Goal: Information Seeking & Learning: Learn about a topic

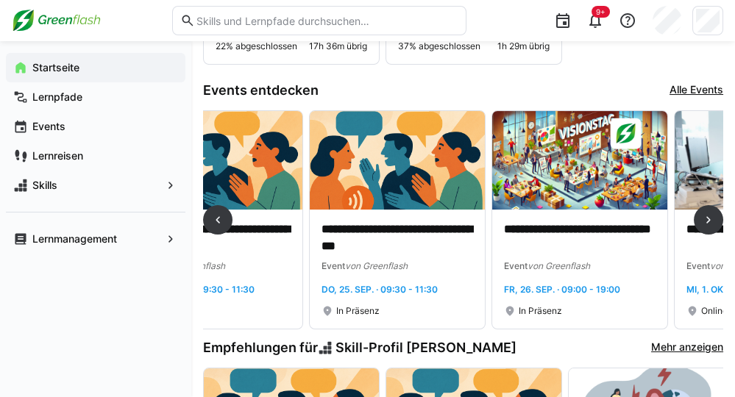
scroll to position [343, 0]
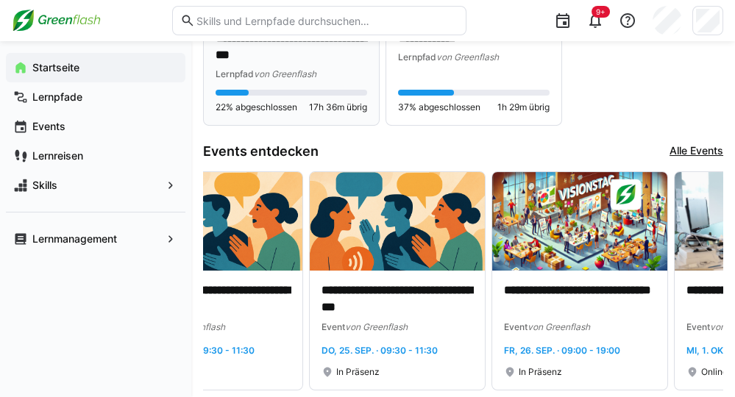
click at [297, 93] on eds-progress at bounding box center [292, 93] width 152 height 6
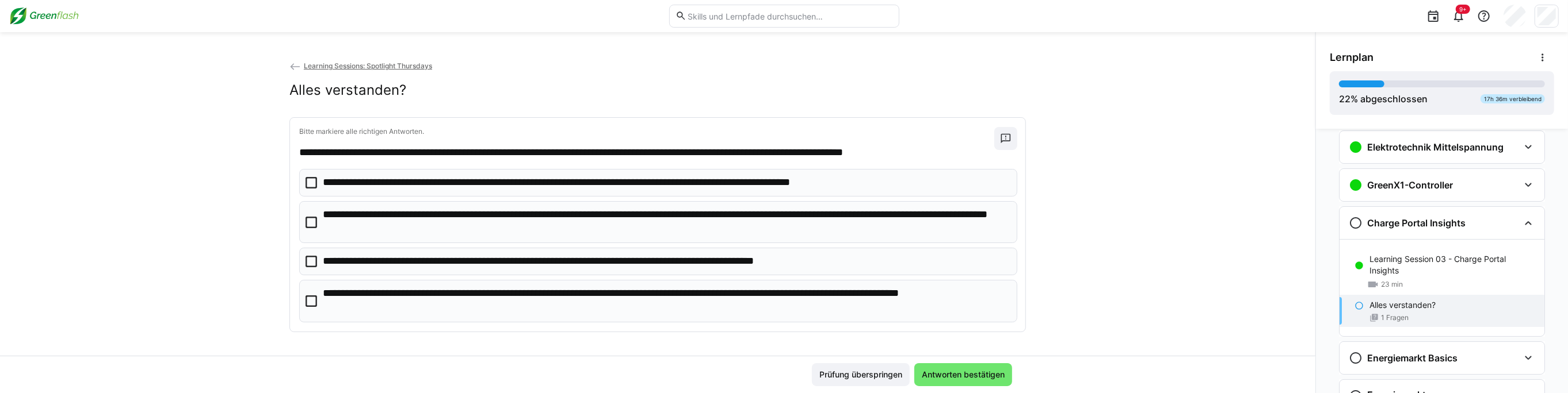
scroll to position [53, 0]
click at [1469, 226] on div "Charge Portal Insights" at bounding box center [1434, 224] width 170 height 14
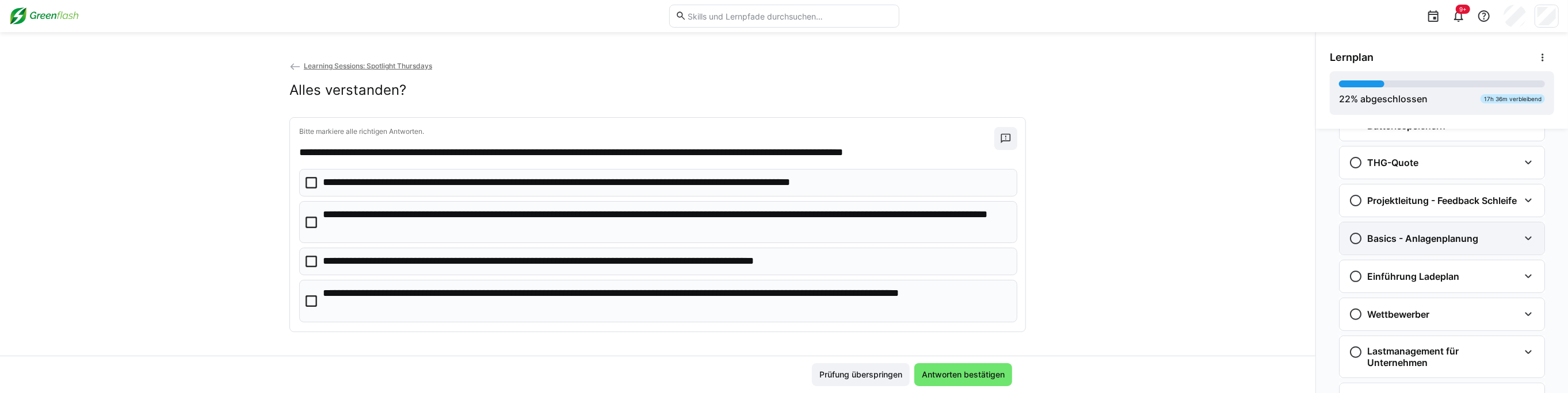
scroll to position [437, 0]
drag, startPoint x: 1418, startPoint y: 148, endPoint x: 1411, endPoint y: 186, distance: 38.6
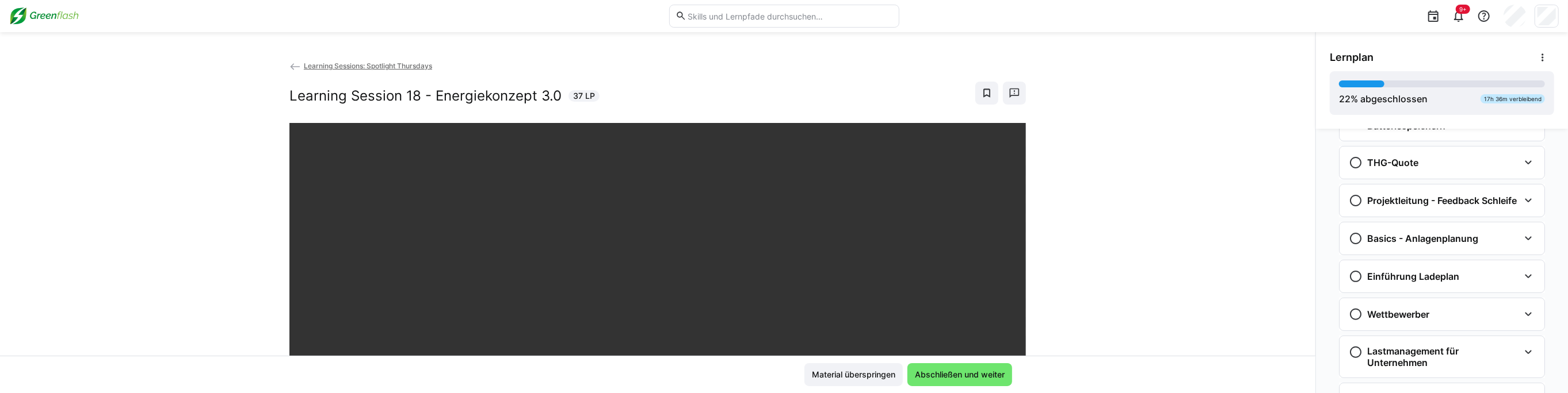
drag, startPoint x: 1057, startPoint y: 168, endPoint x: 1068, endPoint y: 166, distance: 11.2
click at [1074, 166] on div "Learning Sessions: Spotlight Thursdays Learning Session 18 - Energiekonzept 3.0…" at bounding box center [658, 208] width 1315 height 296
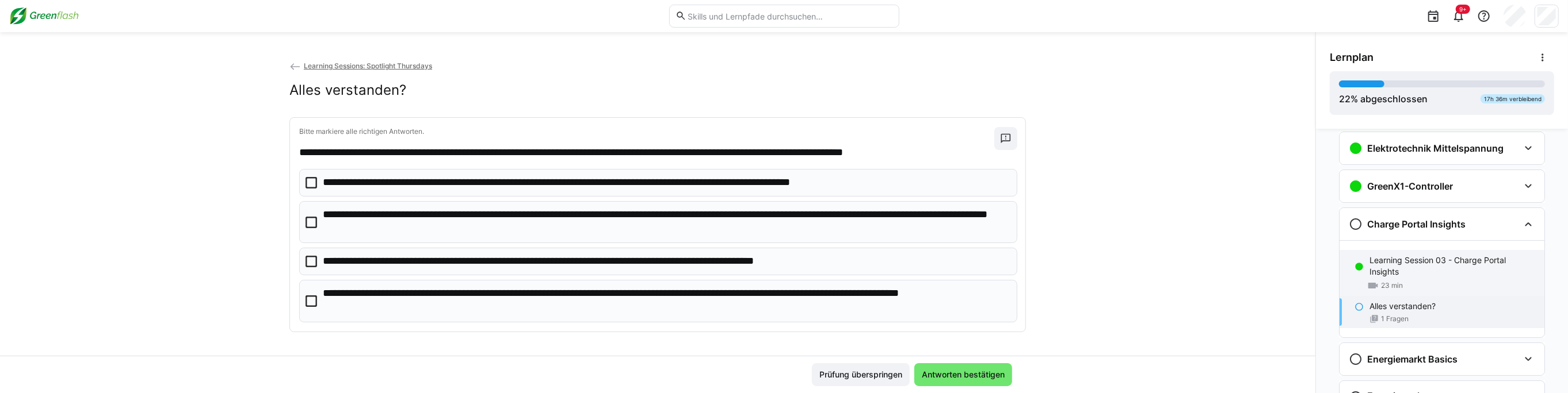
scroll to position [157, 0]
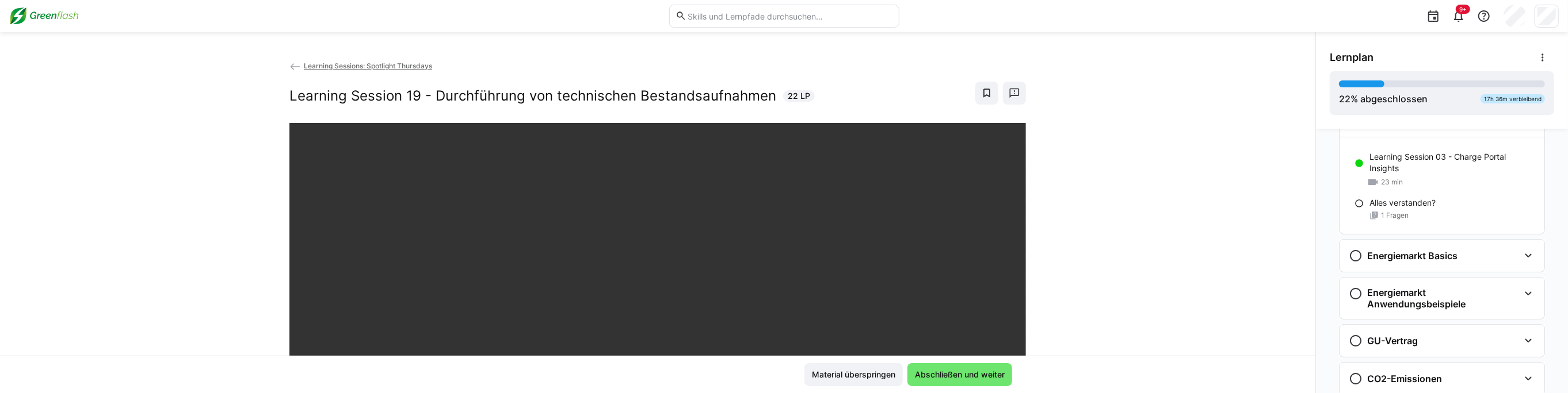
click at [347, 66] on span "Learning Sessions: Spotlight Thursdays" at bounding box center [368, 66] width 128 height 9
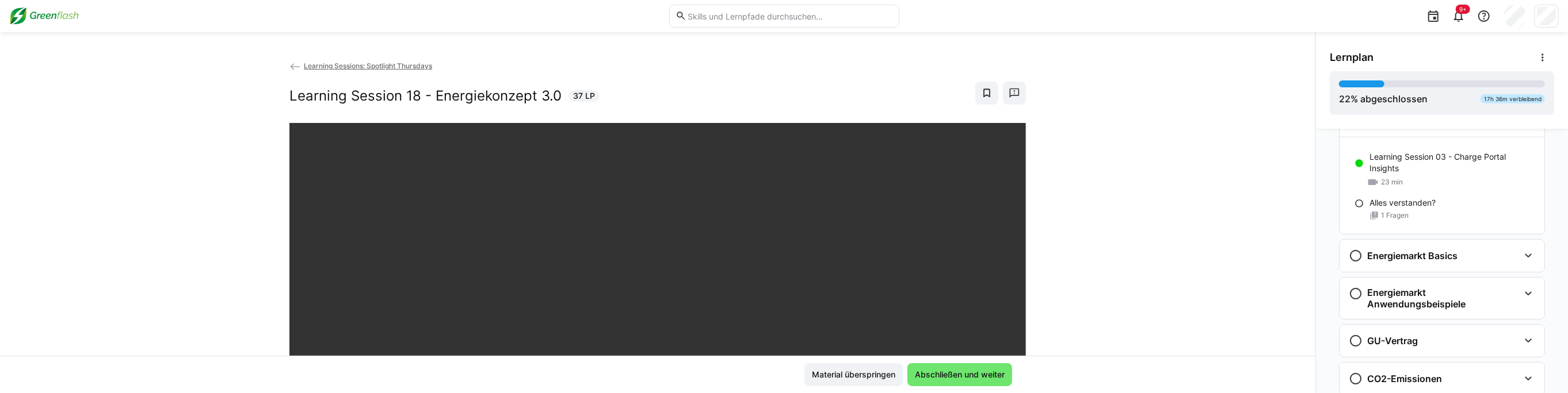
click at [349, 64] on span "Learning Sessions: Spotlight Thursdays" at bounding box center [368, 66] width 128 height 9
click at [371, 63] on span "Learning Sessions: Spotlight Thursdays" at bounding box center [368, 66] width 128 height 9
click at [49, 20] on img at bounding box center [44, 16] width 70 height 19
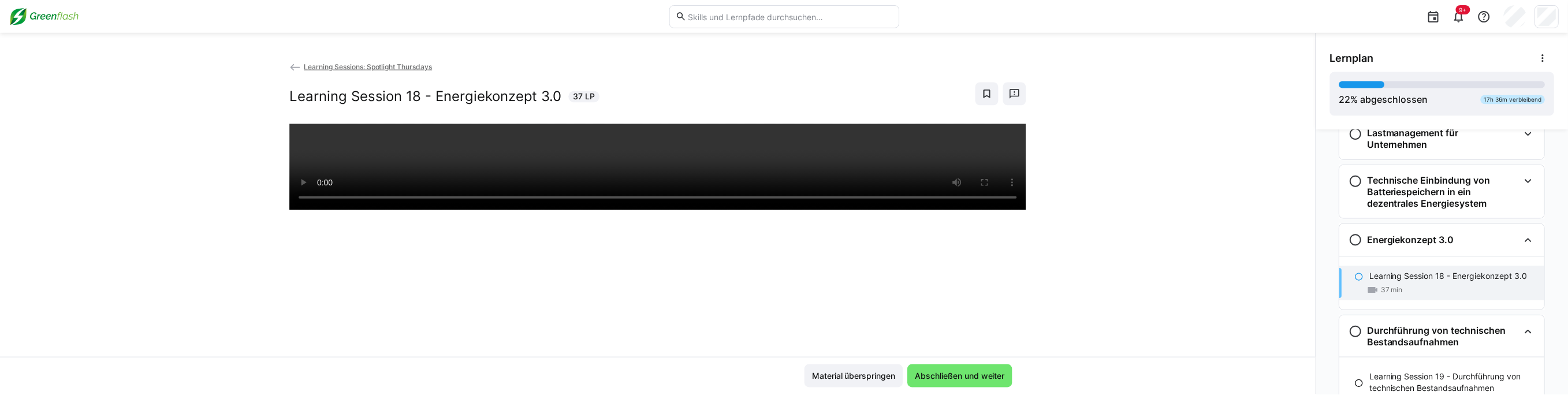
scroll to position [850, 0]
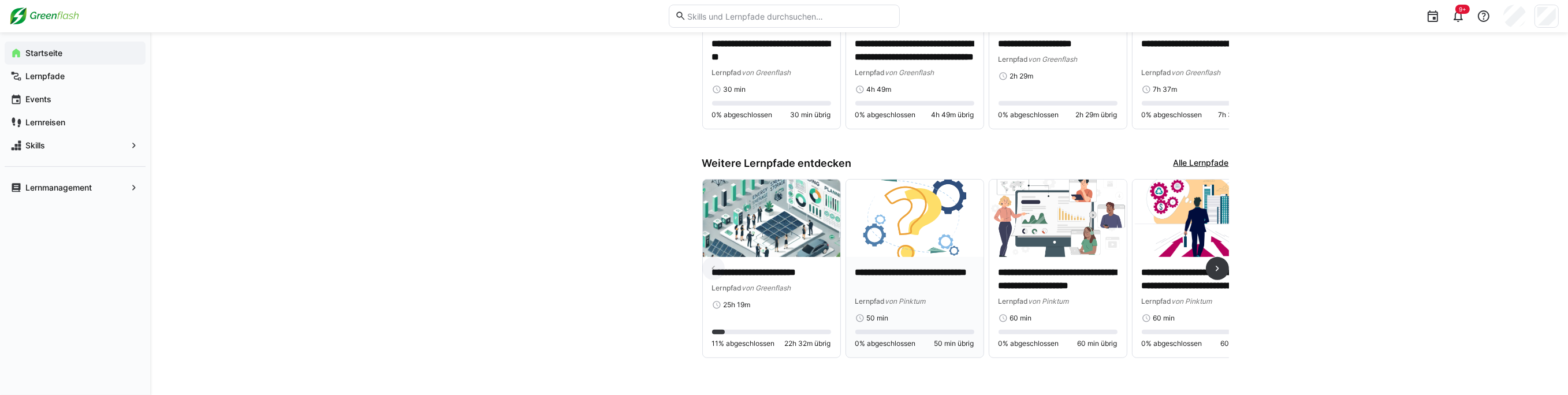
scroll to position [956, 0]
click at [800, 217] on img at bounding box center [771, 218] width 137 height 78
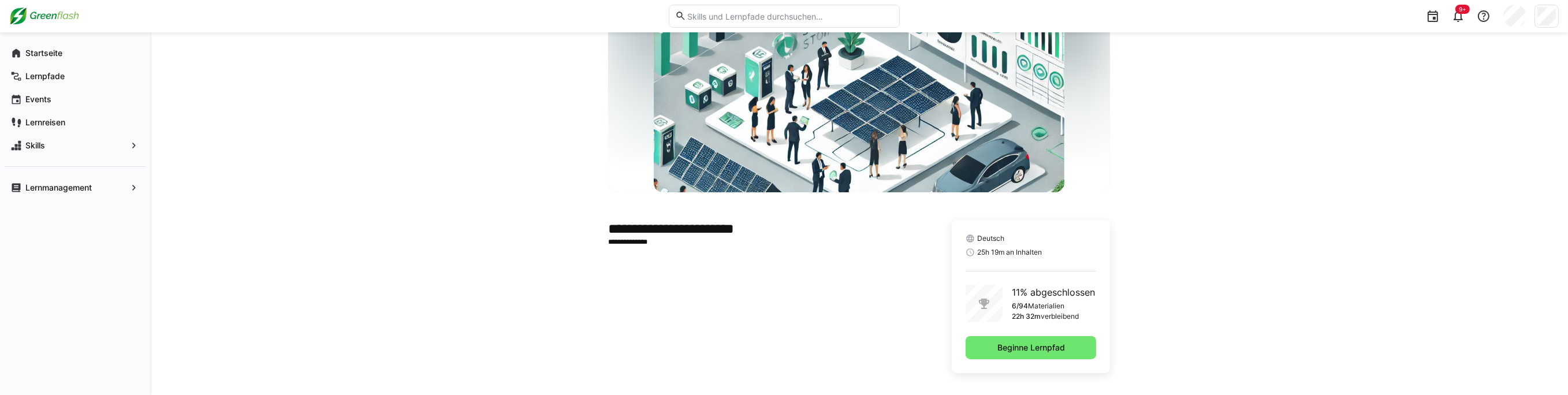
scroll to position [104, 0]
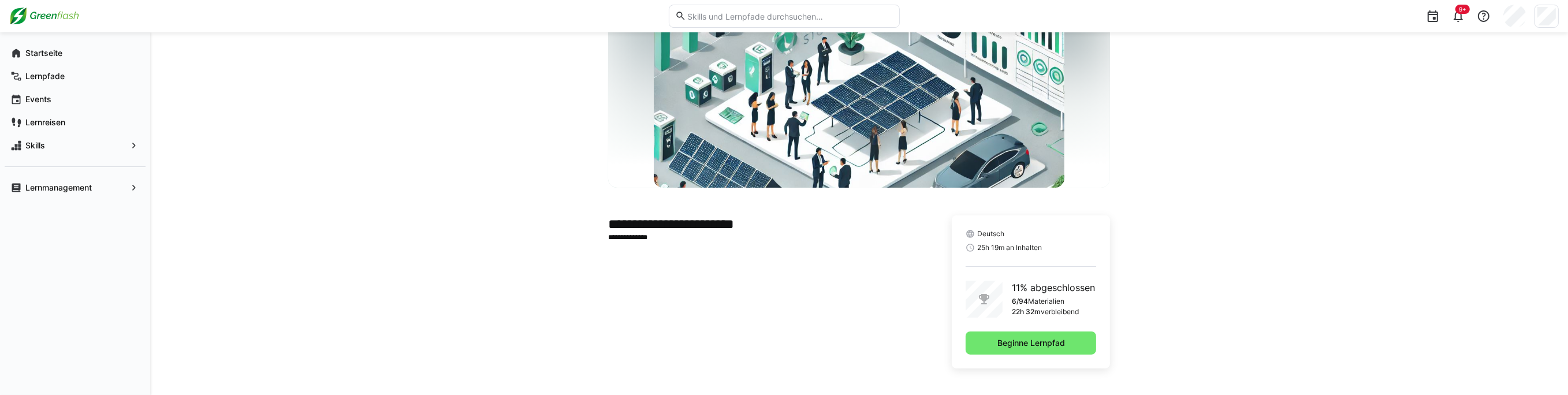
click at [1085, 329] on div "Deutsch 25h 19m an Inhalten 11% abgeschlossen 6/94 Materialien 22h 32m verbleib…" at bounding box center [1031, 291] width 159 height 153
click at [1086, 342] on span "Beginne Lernpfad" at bounding box center [1030, 342] width 130 height 23
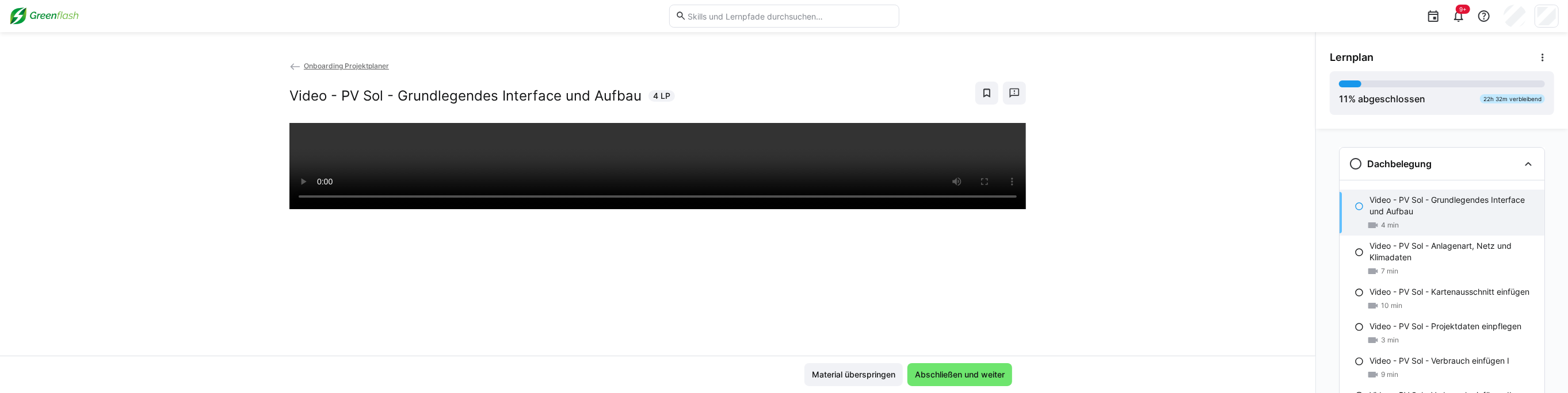
scroll to position [19, 0]
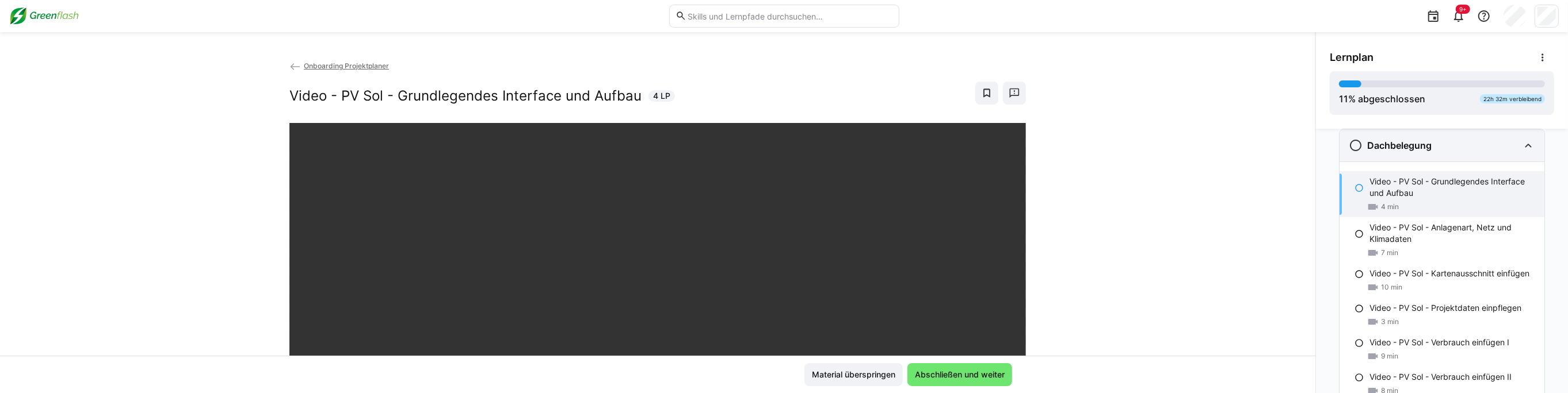
click at [1502, 147] on div "Dachbelegung" at bounding box center [1434, 145] width 170 height 14
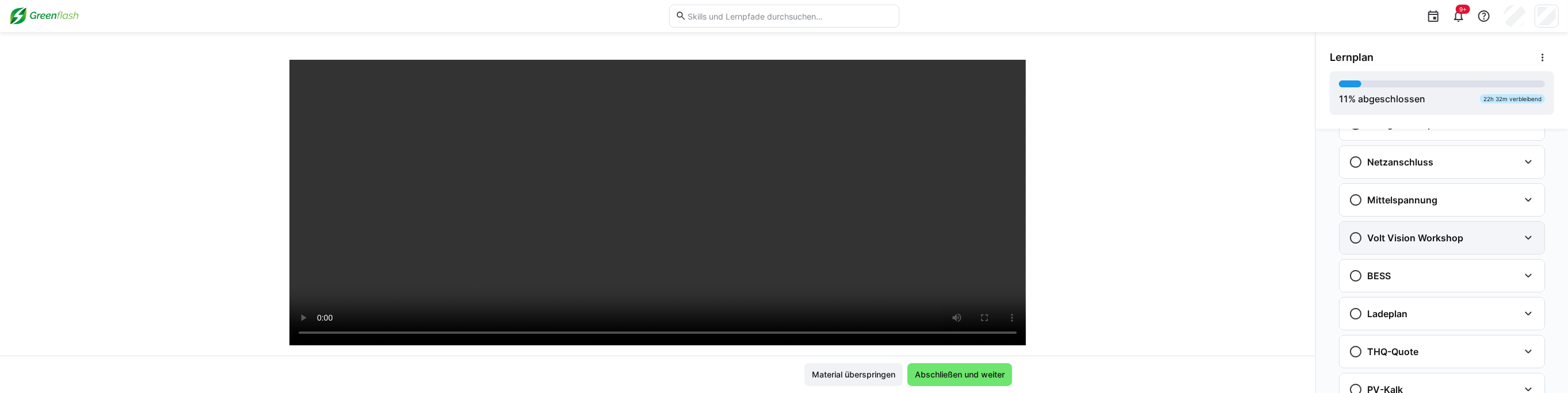
scroll to position [306, 0]
click at [1434, 248] on app-classroom-navigation "Dachbelegung Video - PV Sol - Grundlegendes Interface und Aufbau 4 min Video - …" at bounding box center [1441, 119] width 224 height 566
click at [1437, 238] on div "BESS" at bounding box center [1434, 237] width 170 height 14
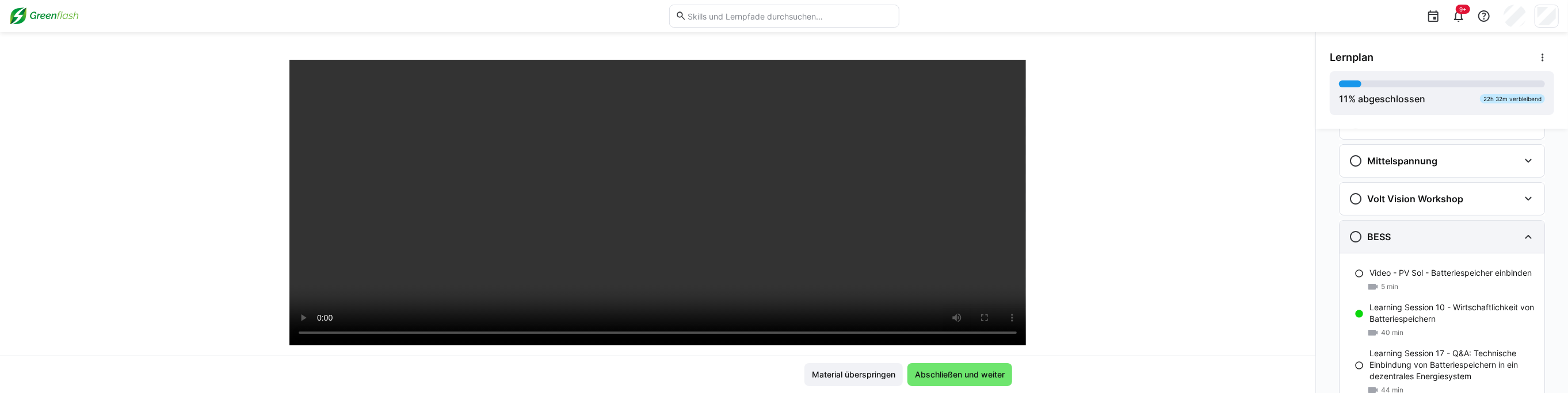
click at [1437, 238] on div "BESS" at bounding box center [1434, 237] width 170 height 14
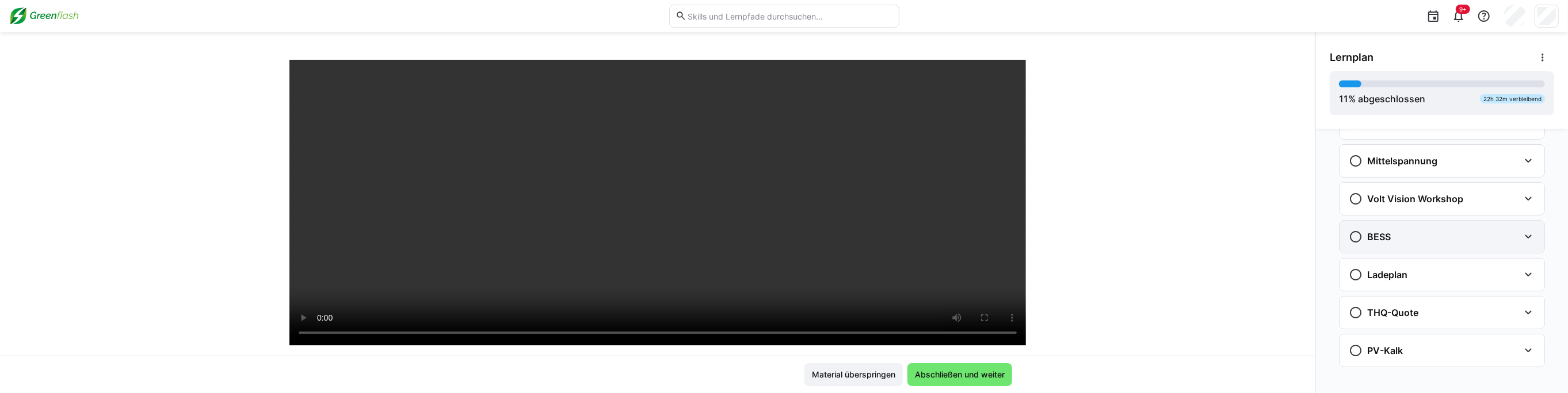
click at [1402, 235] on div "BESS" at bounding box center [1434, 237] width 170 height 14
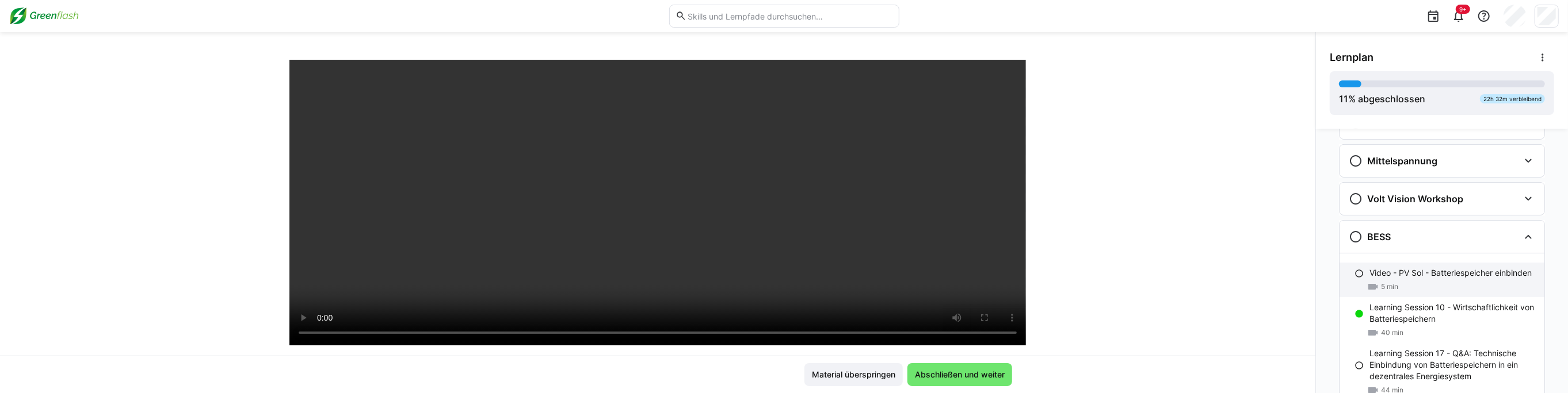
click at [1387, 273] on div "Video - PV Sol - Batteriespeicher einbinden 5 min" at bounding box center [1442, 280] width 205 height 34
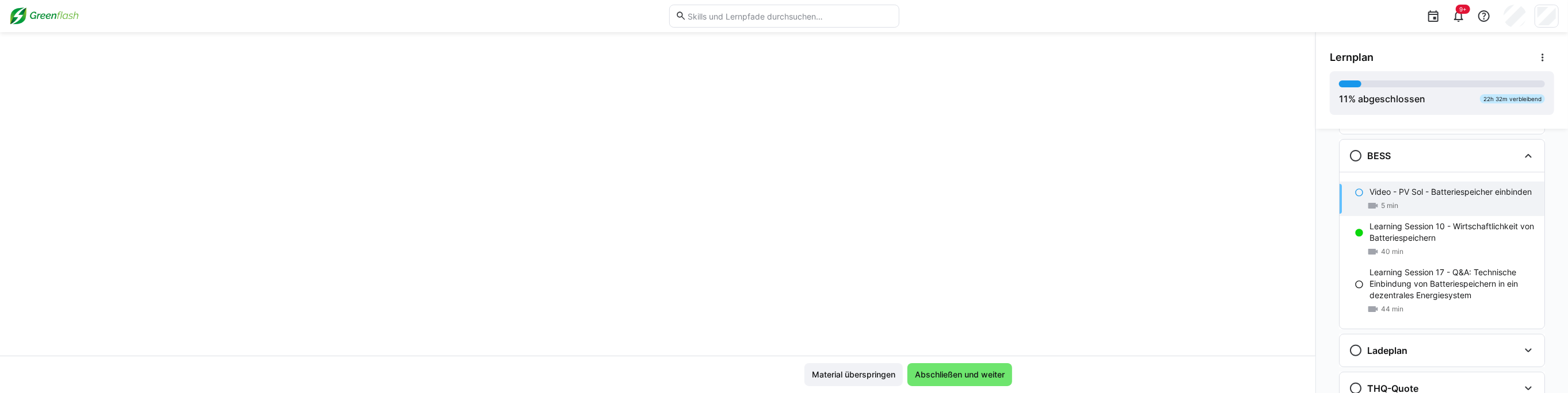
scroll to position [392, 0]
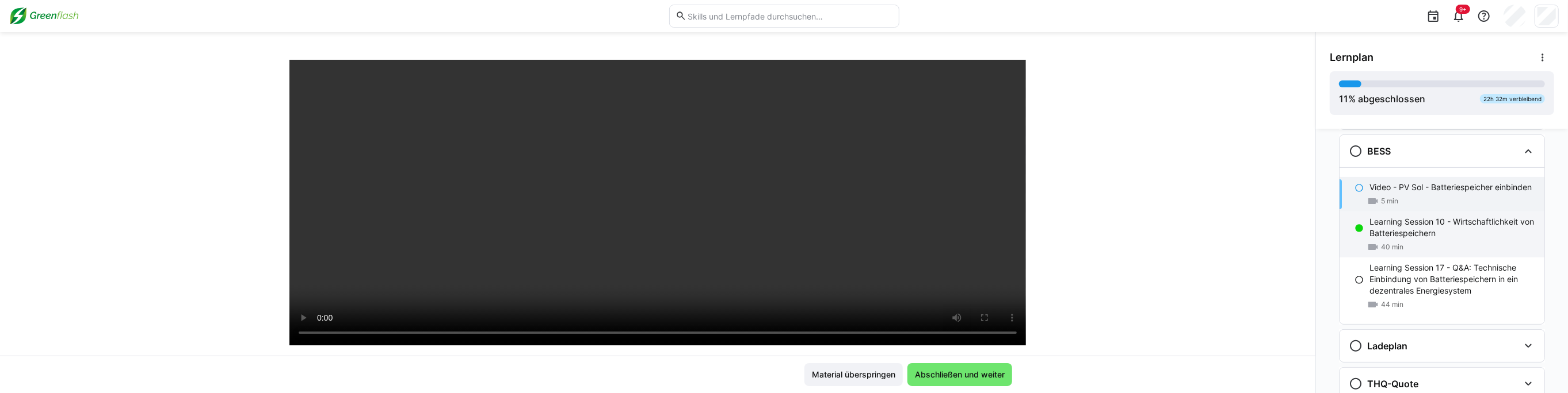
click at [1360, 213] on div "Learning Session 10 - Wirtschaftlichkeit von Batteriespeichern 40 min" at bounding box center [1442, 234] width 205 height 46
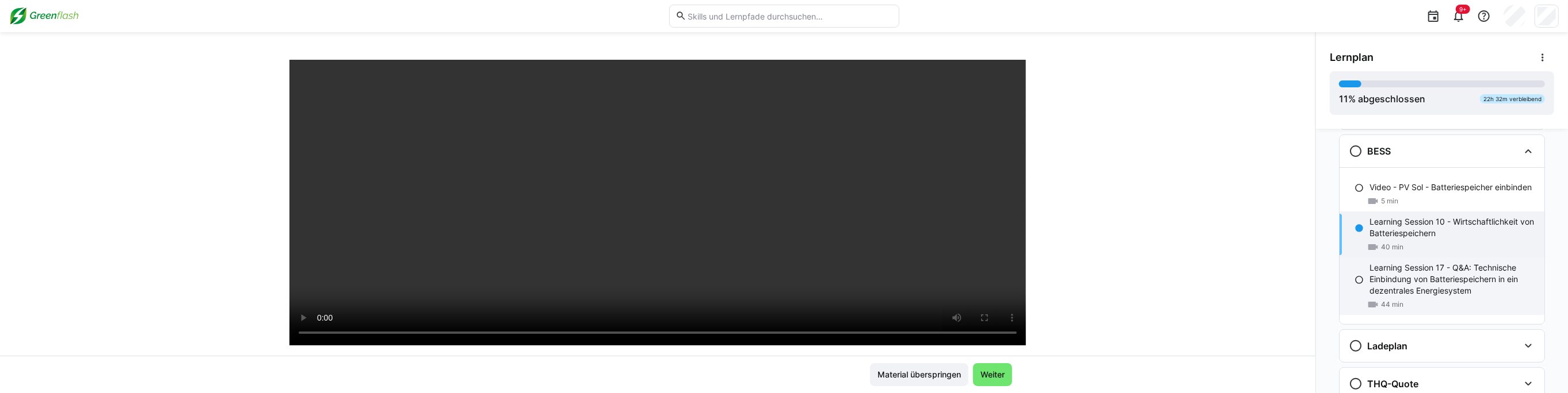
click at [1437, 271] on p "Learning Session 17 - Q&A: Technische Einbindung von Batteriespeichern in ein d…" at bounding box center [1452, 280] width 166 height 34
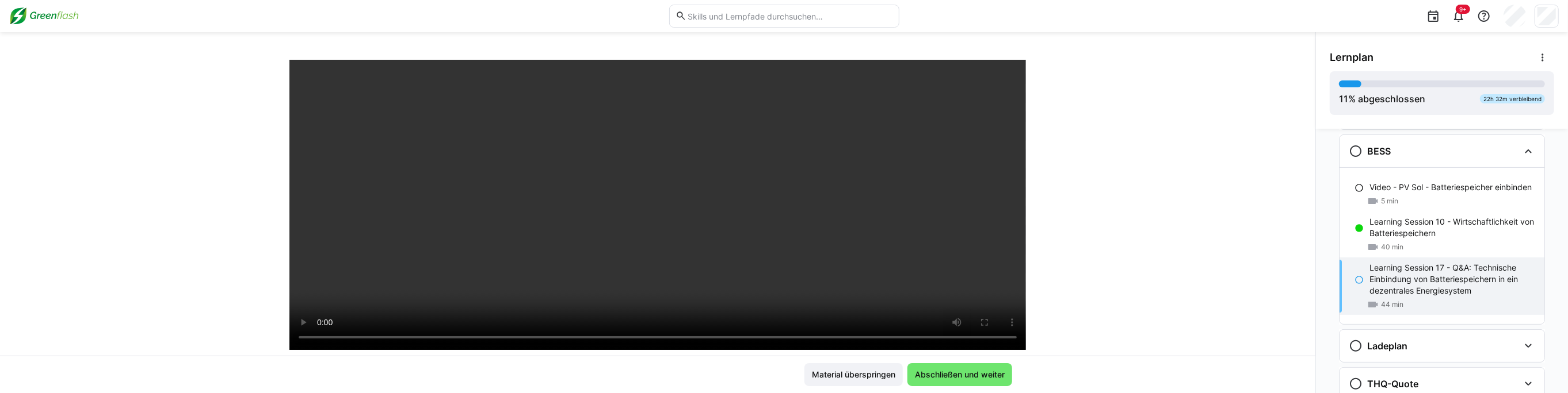
scroll to position [208, 0]
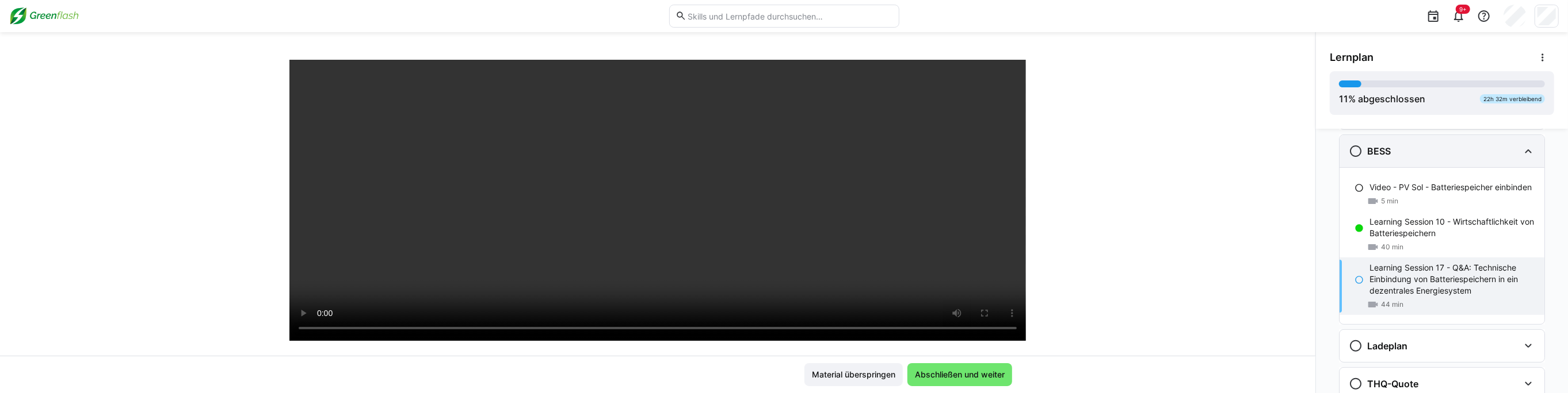
click at [1481, 147] on div "BESS" at bounding box center [1434, 152] width 170 height 14
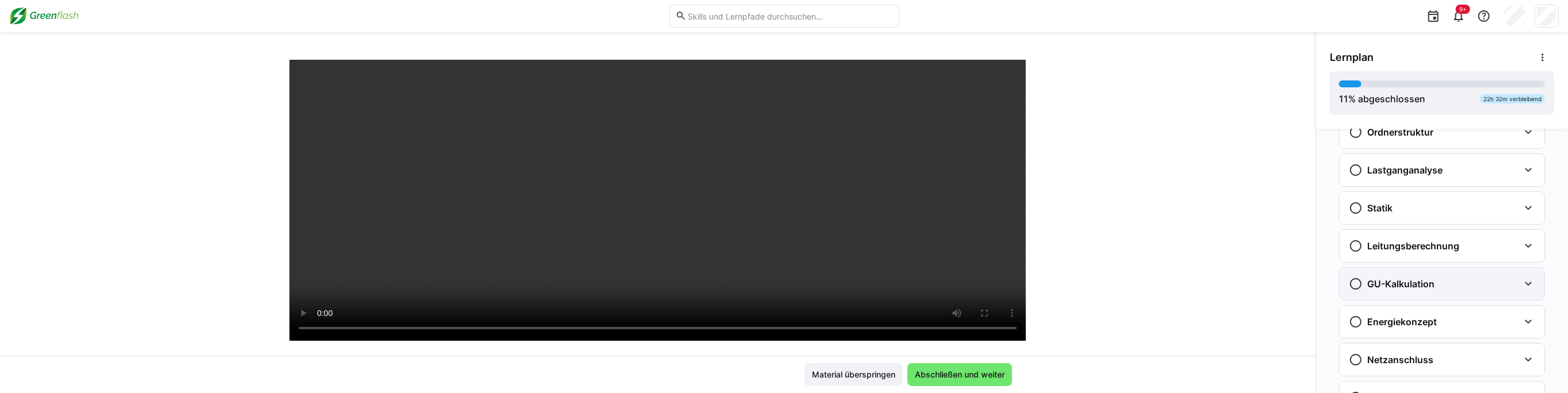
scroll to position [40, 0]
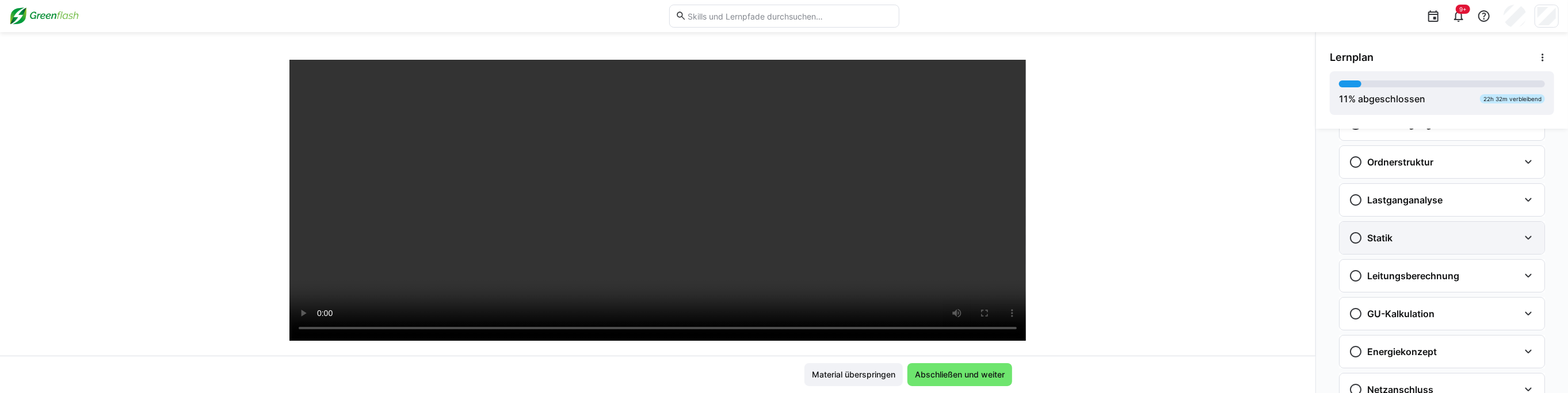
click at [1423, 239] on div "Statik" at bounding box center [1434, 238] width 170 height 14
click at [1444, 234] on div "Statik" at bounding box center [1434, 238] width 170 height 14
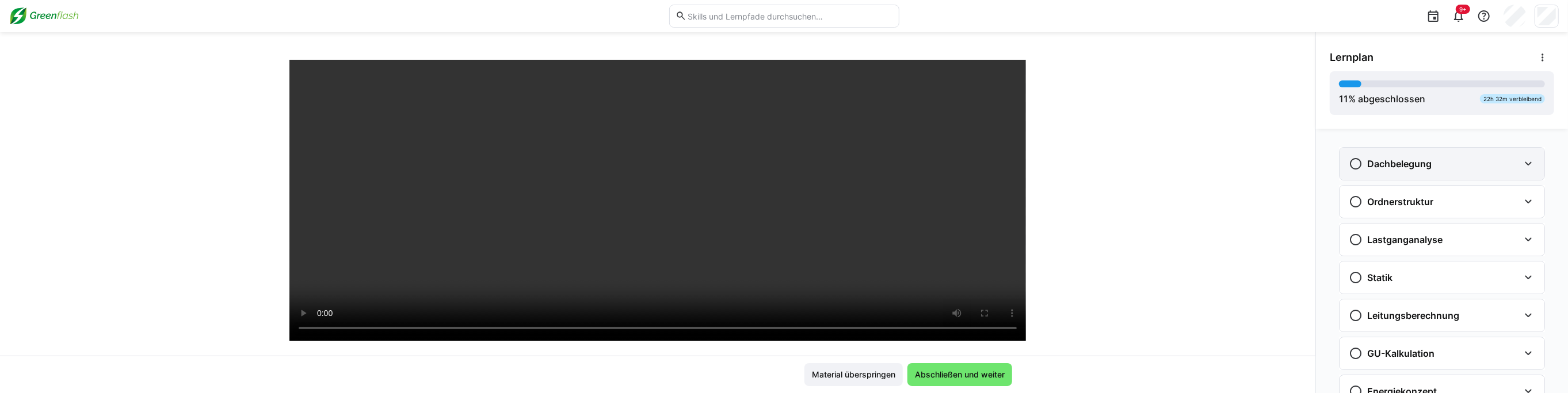
click at [1392, 177] on div "Dachbelegung" at bounding box center [1442, 163] width 205 height 32
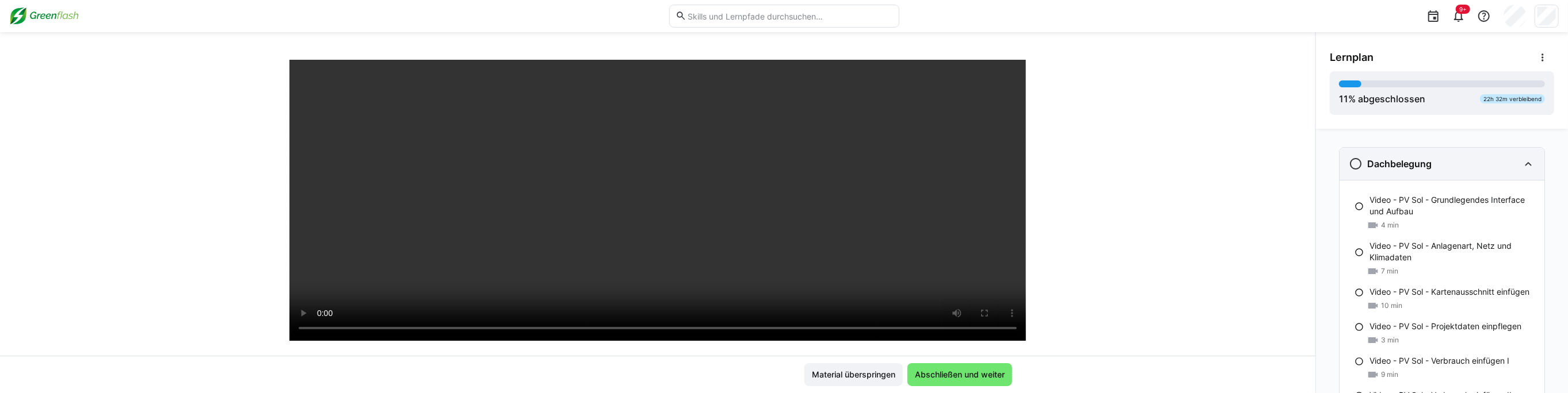
click at [1392, 177] on div "Dachbelegung" at bounding box center [1442, 163] width 205 height 32
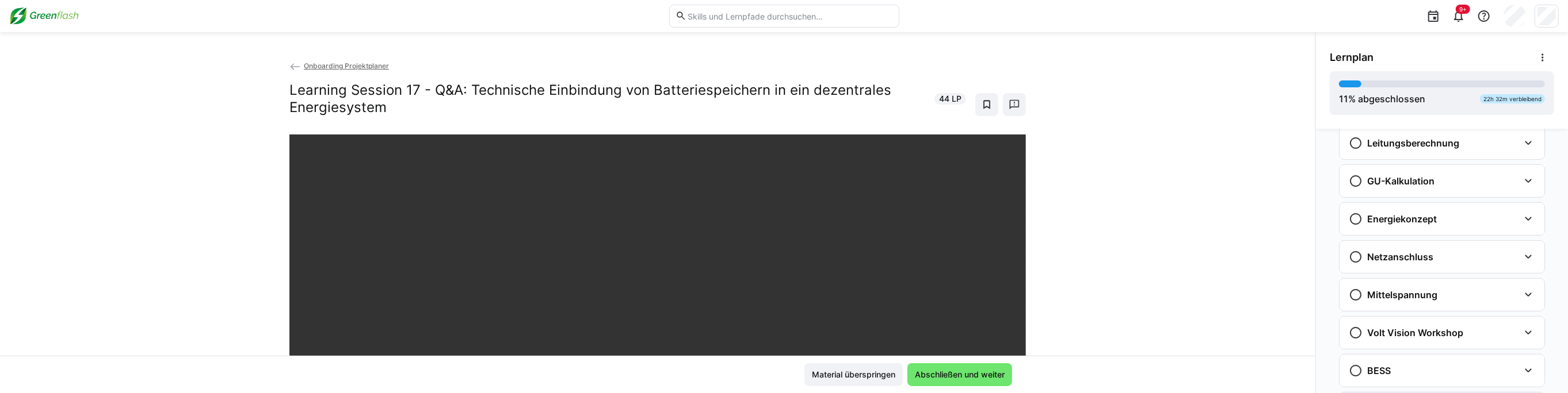
scroll to position [308, 0]
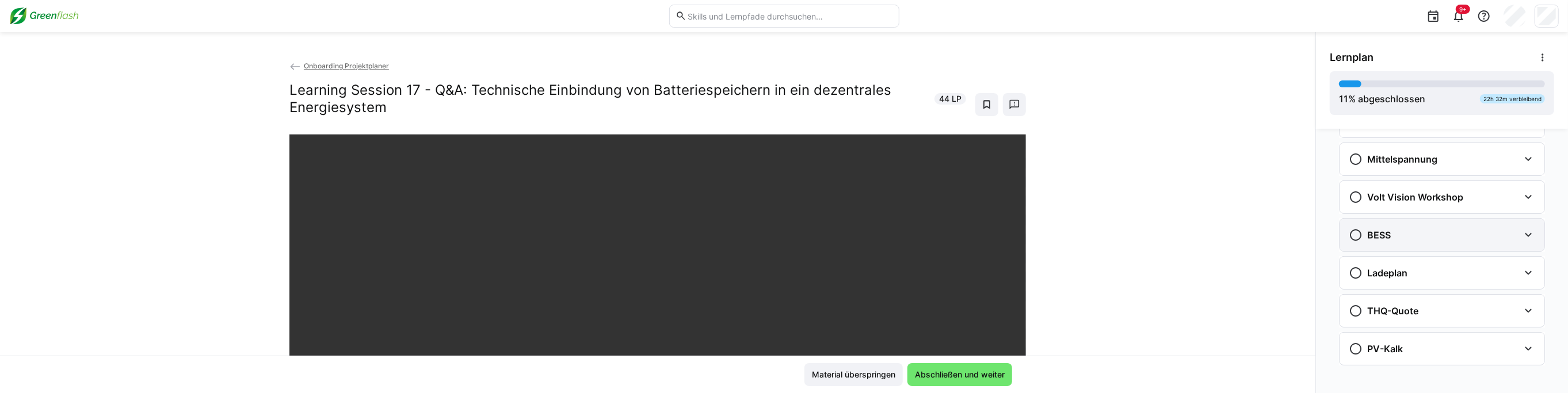
click at [1390, 231] on div "BESS" at bounding box center [1434, 235] width 170 height 14
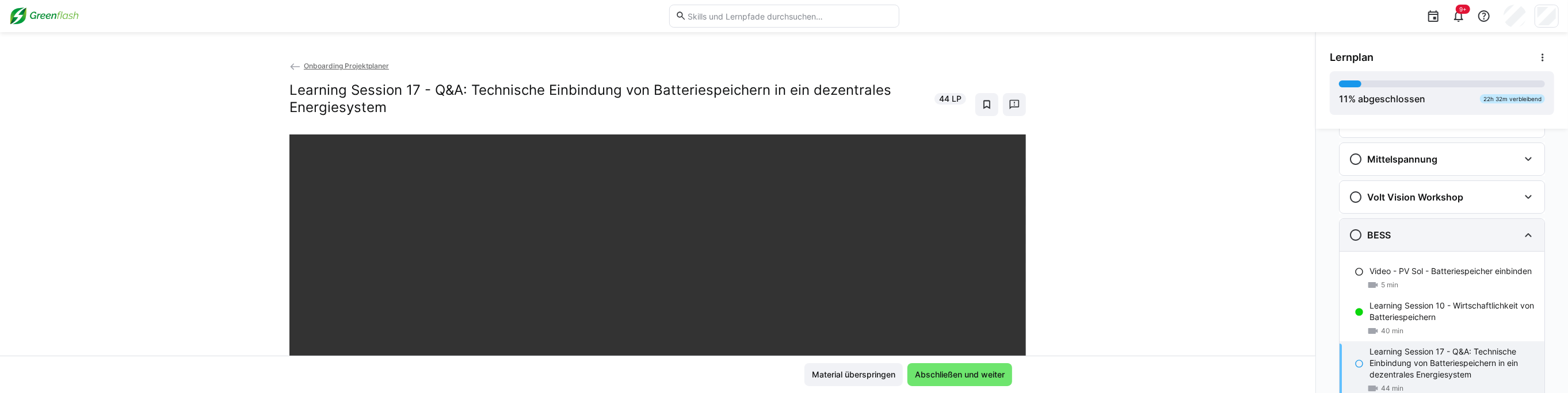
click at [1390, 231] on div "BESS" at bounding box center [1434, 235] width 170 height 14
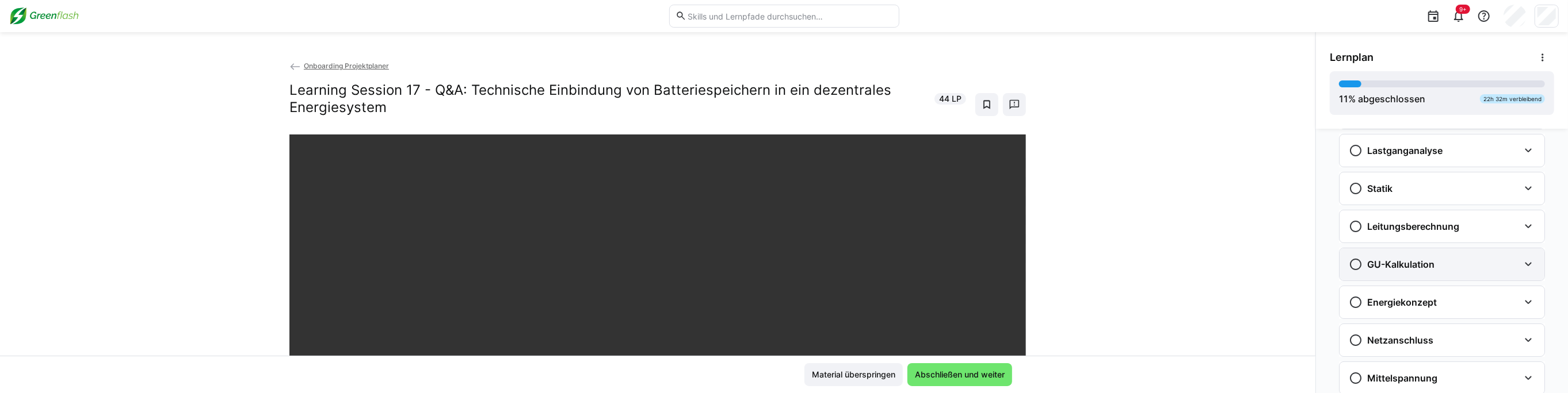
scroll to position [40, 0]
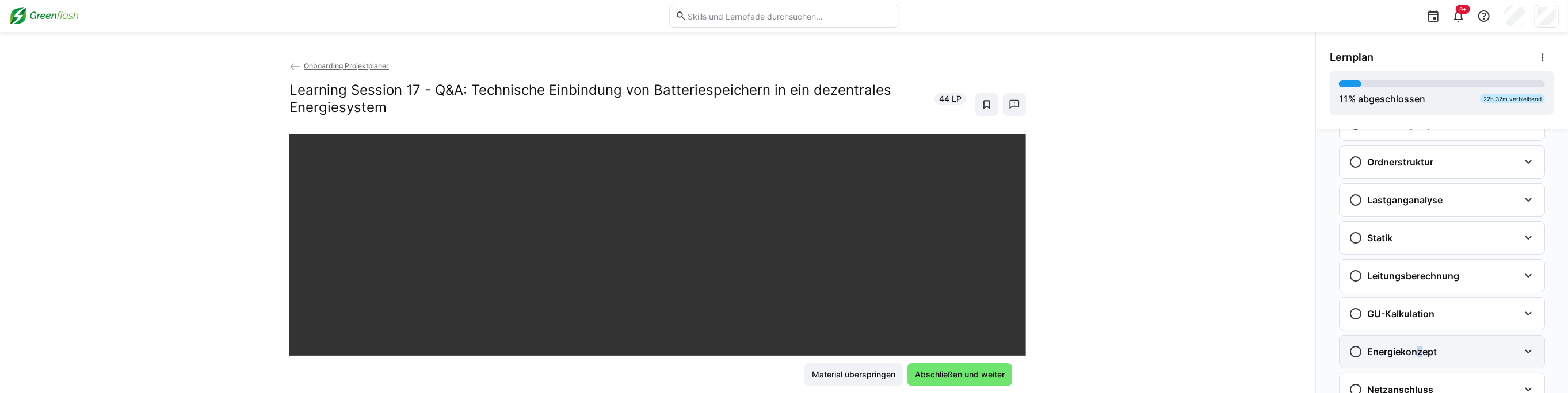
click at [1408, 355] on div "Energiekonzept" at bounding box center [1442, 352] width 205 height 32
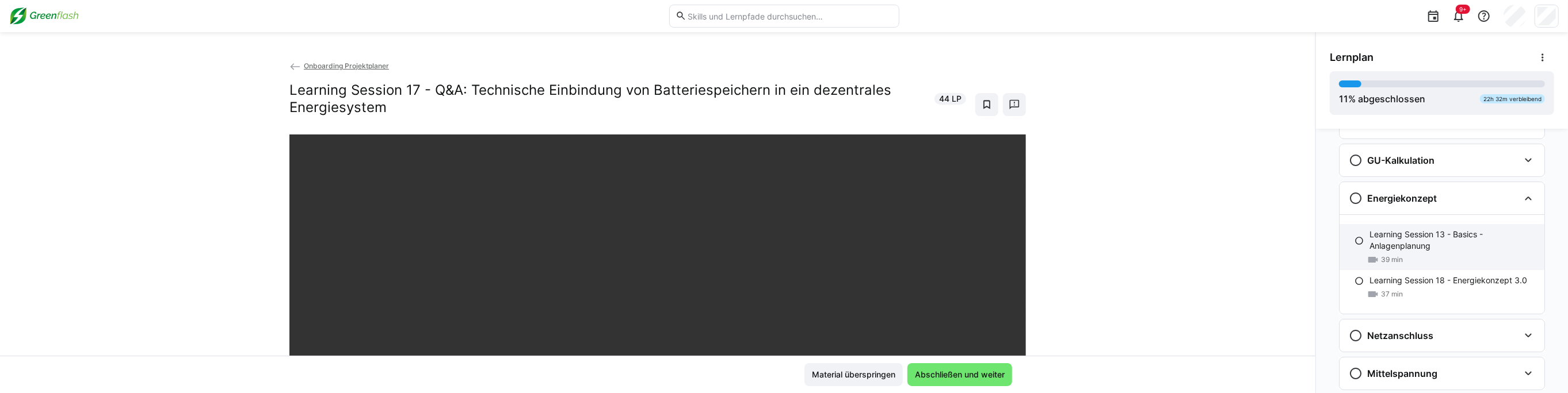
click at [1399, 243] on p "Learning Session 13 - Basics - Anlagenplanung" at bounding box center [1452, 240] width 166 height 23
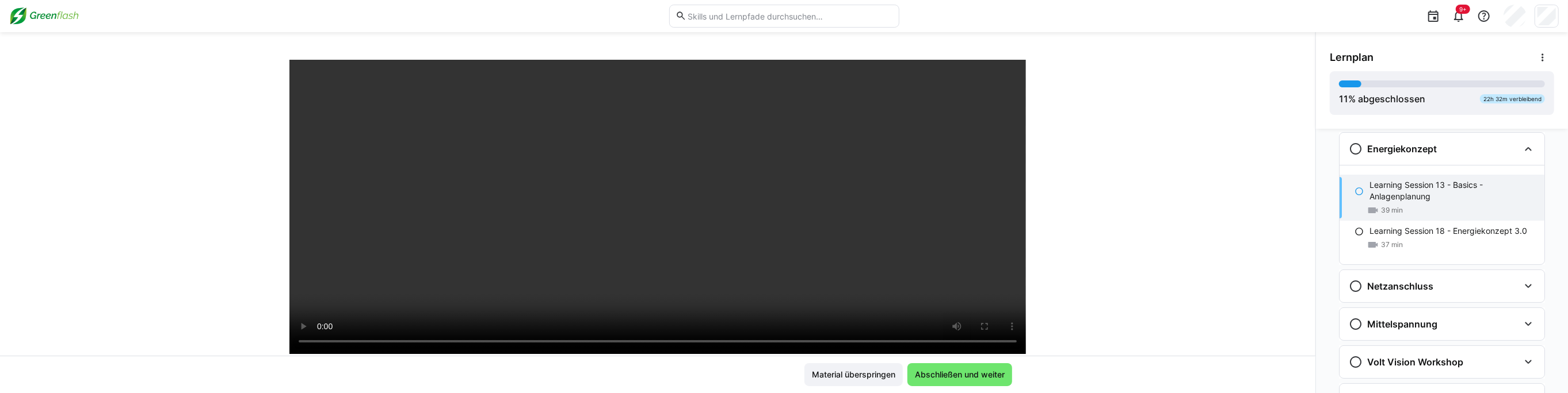
scroll to position [195, 0]
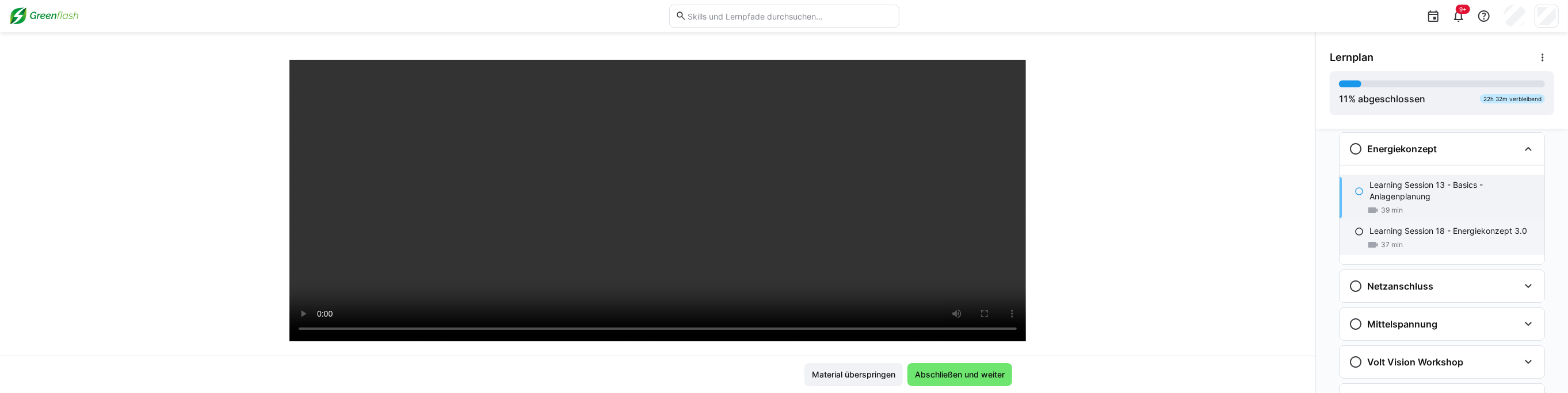
click at [1381, 225] on p "Learning Session 18 - Energiekonzept 3.0" at bounding box center [1448, 230] width 158 height 12
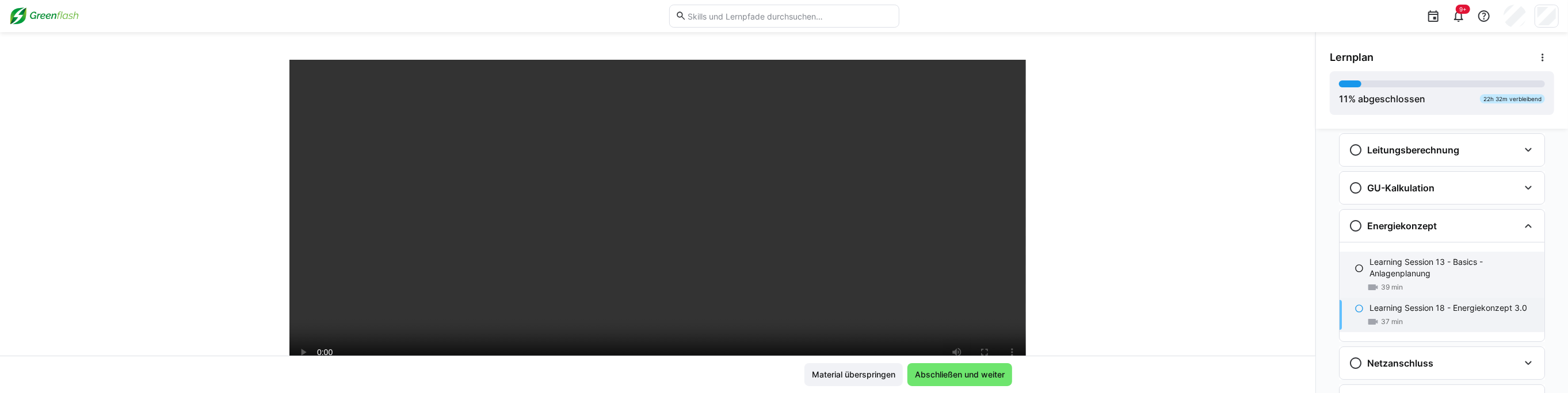
scroll to position [166, 0]
click at [1432, 232] on div "Energiekonzept" at bounding box center [1442, 225] width 205 height 32
